Goal: Transaction & Acquisition: Purchase product/service

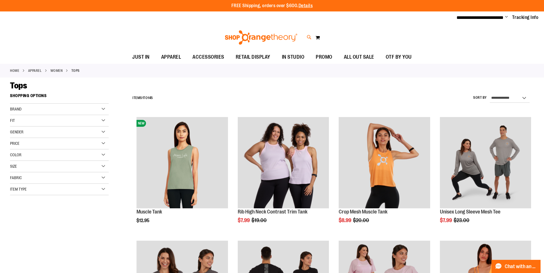
click at [310, 35] on icon at bounding box center [309, 37] width 5 height 7
click at [280, 33] on input "Search" at bounding box center [274, 32] width 435 height 19
type input "*****"
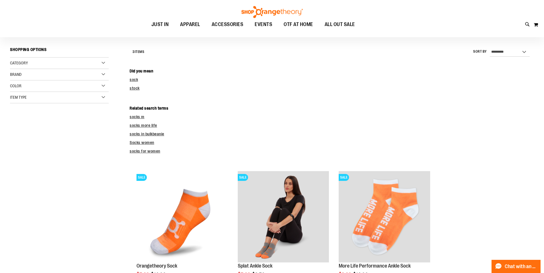
scroll to position [28, 0]
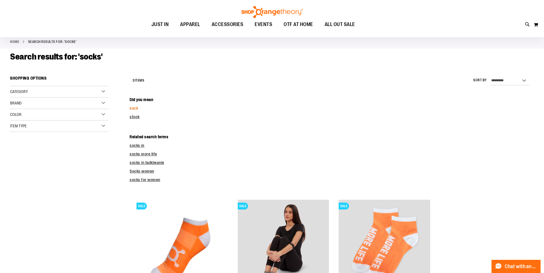
click at [134, 110] on link "sock" at bounding box center [134, 108] width 8 height 5
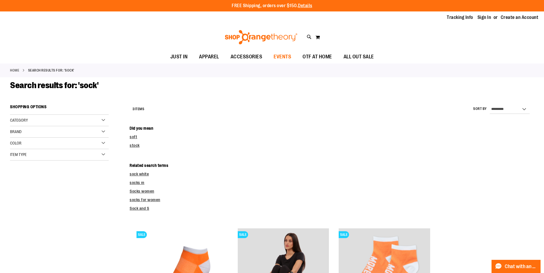
click at [281, 56] on span "EVENTS" at bounding box center [281, 56] width 17 height 13
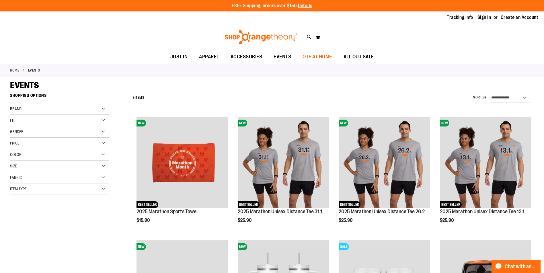
click at [321, 57] on span "OTF AT HOME" at bounding box center [317, 56] width 30 height 13
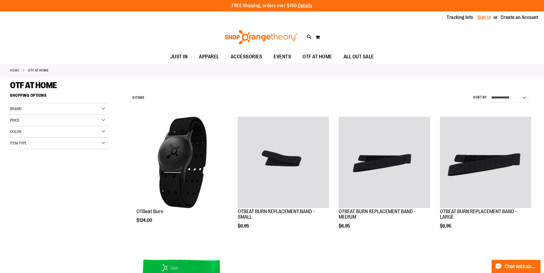
click at [484, 15] on link "Sign In" at bounding box center [484, 17] width 14 height 6
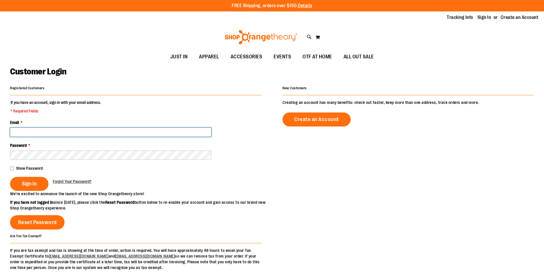
type input "**********"
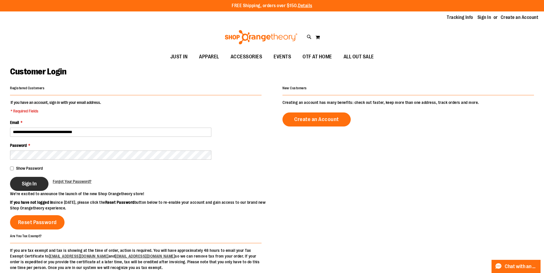
click at [35, 181] on span "Sign In" at bounding box center [29, 184] width 15 height 6
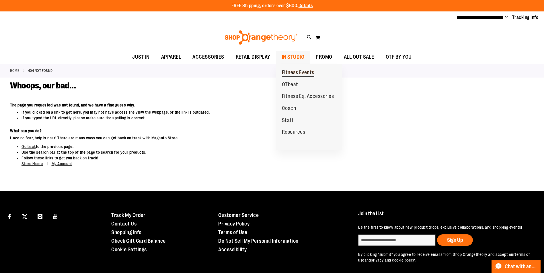
click at [295, 72] on span "Fitness Events" at bounding box center [298, 73] width 32 height 7
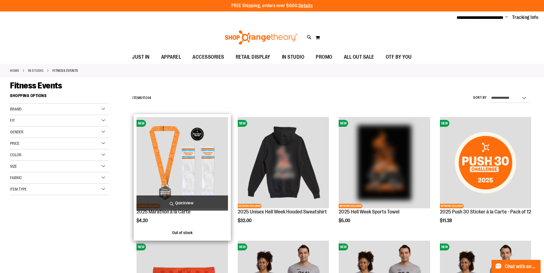
click at [205, 171] on img "product" at bounding box center [181, 162] width 91 height 91
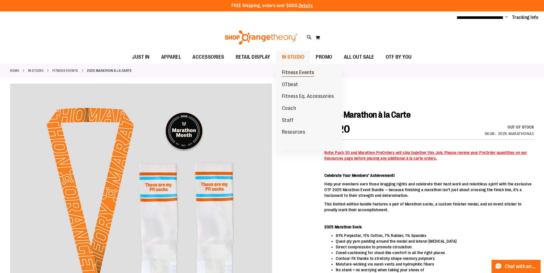
click at [297, 72] on span "Fitness Events" at bounding box center [298, 73] width 32 height 7
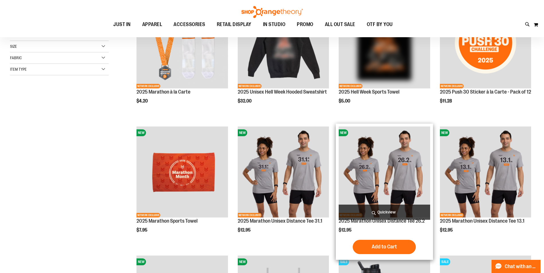
scroll to position [57, 0]
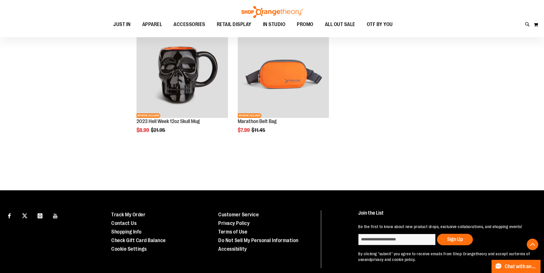
scroll to position [430, 0]
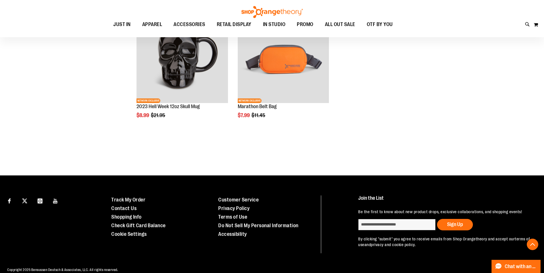
drag, startPoint x: 424, startPoint y: 166, endPoint x: 383, endPoint y: 147, distance: 45.1
click at [383, 147] on div "Page You're currently reading page 1 Page 2 Page Next Show ** ** **" at bounding box center [332, 150] width 404 height 6
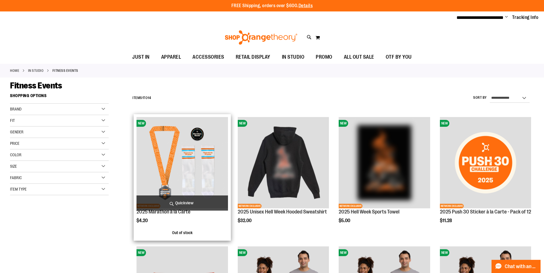
click at [196, 178] on img "product" at bounding box center [181, 162] width 91 height 91
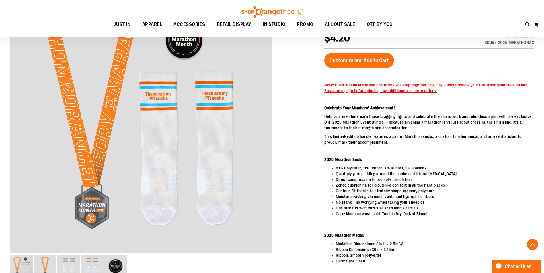
scroll to position [57, 0]
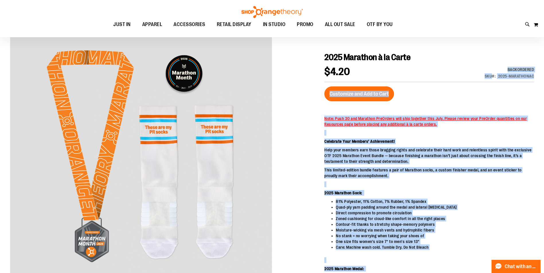
drag, startPoint x: 507, startPoint y: 70, endPoint x: 537, endPoint y: 77, distance: 31.1
click at [537, 77] on main "2025 Marathon à la Carte $4.20 Backordered SKU 2025-MARATHONAC Customize and Ad…" at bounding box center [272, 208] width 544 height 371
drag, startPoint x: 537, startPoint y: 77, endPoint x: 507, endPoint y: 97, distance: 36.2
click at [507, 97] on div "Customize and Add to Cart" at bounding box center [428, 94] width 209 height 15
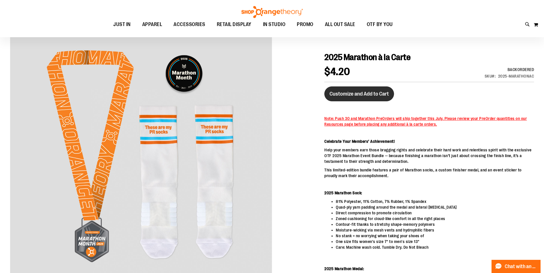
click at [367, 92] on span "Customize and Add to Cart" at bounding box center [358, 94] width 59 height 6
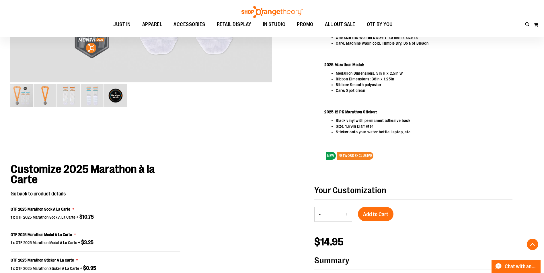
scroll to position [282, 0]
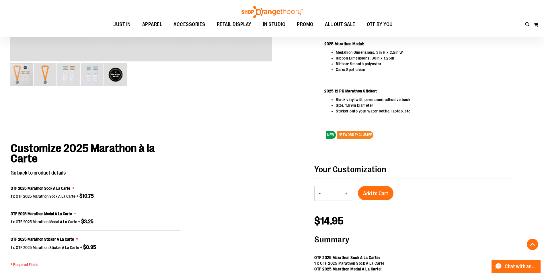
click at [49, 174] on span "Go back to product details" at bounding box center [38, 173] width 55 height 6
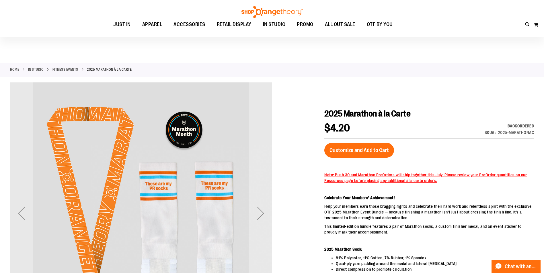
scroll to position [0, 0]
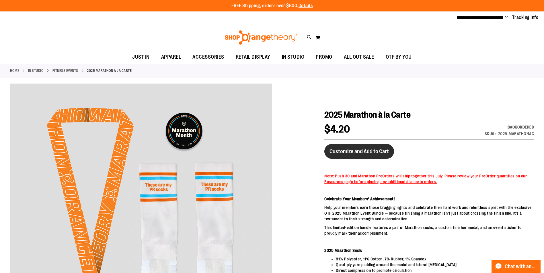
click at [360, 155] on button "Customize and Add to Cart" at bounding box center [359, 151] width 70 height 15
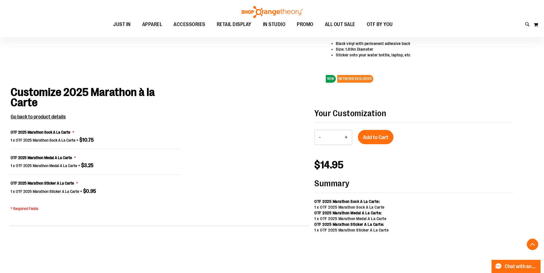
scroll to position [369, 0]
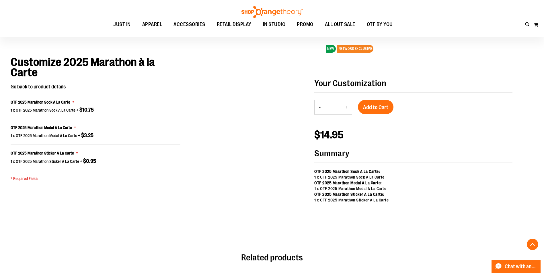
click at [90, 186] on div "Customize 2025 Marathon à la Carte Go back to product details OTF 2025 Marathon…" at bounding box center [95, 122] width 170 height 130
click at [370, 107] on span "Add to Cart" at bounding box center [375, 107] width 25 height 6
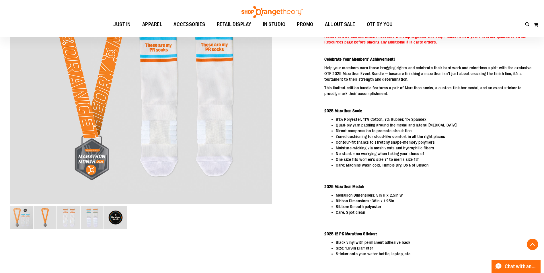
scroll to position [283, 0]
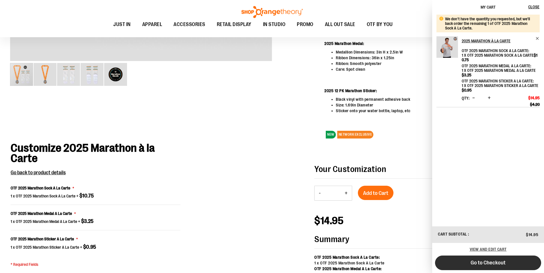
click at [509, 263] on button "Go to Checkout" at bounding box center [488, 263] width 106 height 15
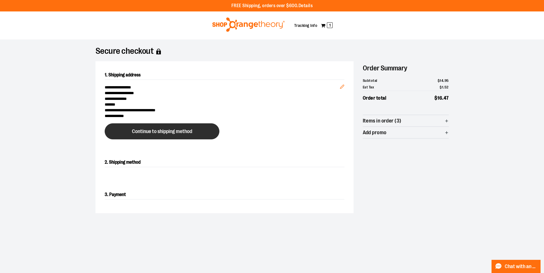
click at [147, 134] on span "Continue to shipping method" at bounding box center [162, 131] width 60 height 5
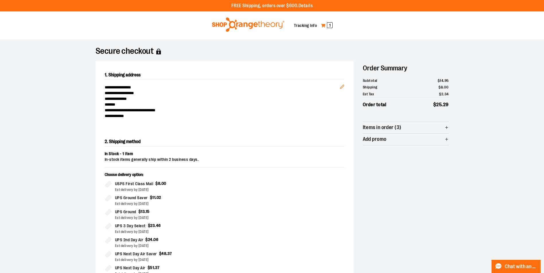
click at [325, 25] on link "My Cart 1" at bounding box center [326, 25] width 12 height 9
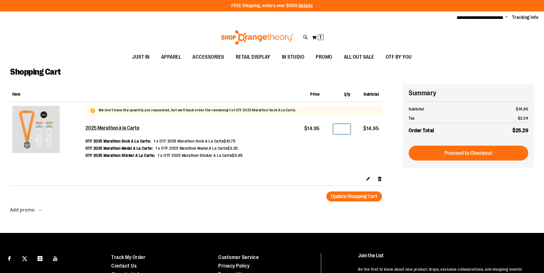
click at [343, 129] on input "*" at bounding box center [341, 129] width 17 height 10
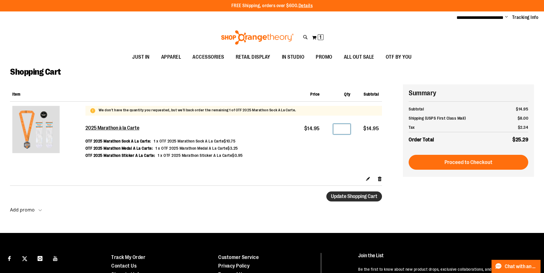
type input "*"
click at [353, 196] on span "Update Shopping Cart" at bounding box center [354, 197] width 46 height 6
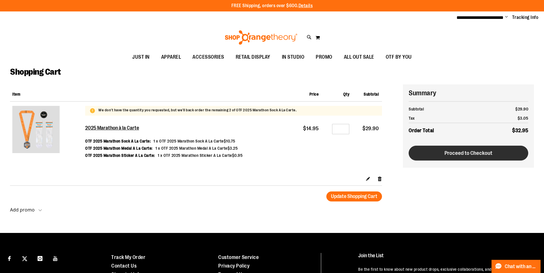
click at [455, 151] on span "Proceed to Checkout" at bounding box center [468, 153] width 48 height 6
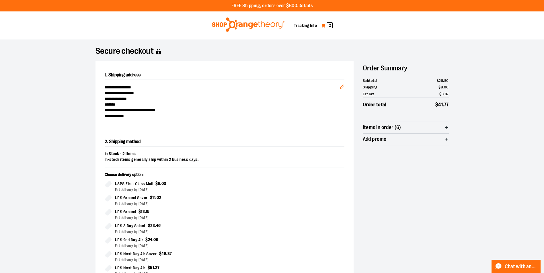
click at [323, 26] on link "My Cart 2" at bounding box center [326, 25] width 12 height 9
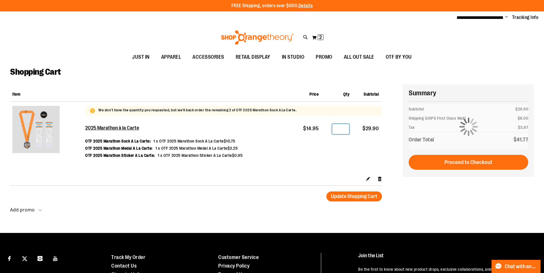
drag, startPoint x: 344, startPoint y: 129, endPoint x: 337, endPoint y: 130, distance: 7.5
click at [337, 130] on input "*" at bounding box center [340, 129] width 17 height 10
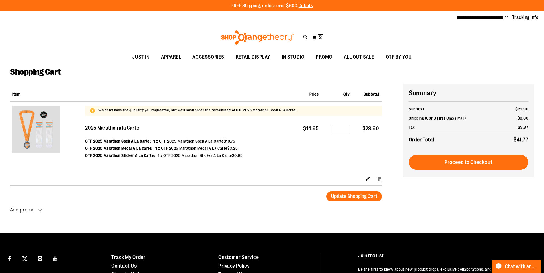
click at [379, 179] on link "Remove item" at bounding box center [379, 179] width 5 height 6
